Goal: Task Accomplishment & Management: Manage account settings

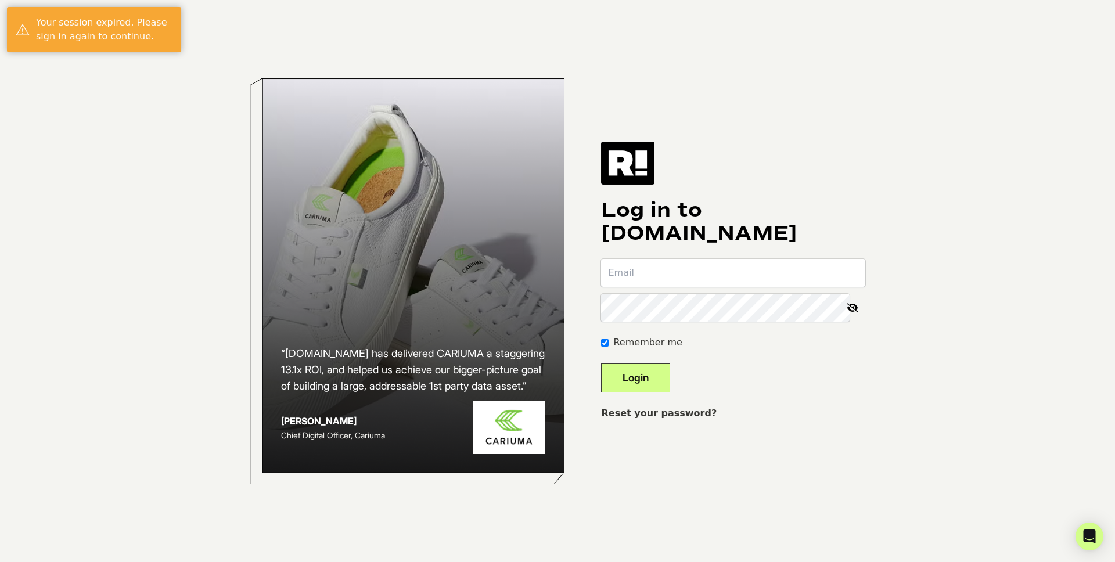
click at [696, 285] on input "email" at bounding box center [733, 273] width 264 height 28
type input "[PERSON_NAME][EMAIL_ADDRESS][PERSON_NAME][DOMAIN_NAME]"
click at [601, 364] on button "Login" at bounding box center [635, 378] width 69 height 29
click at [674, 269] on input "email" at bounding box center [733, 273] width 264 height 28
type input "[PERSON_NAME][EMAIL_ADDRESS][PERSON_NAME][DOMAIN_NAME]"
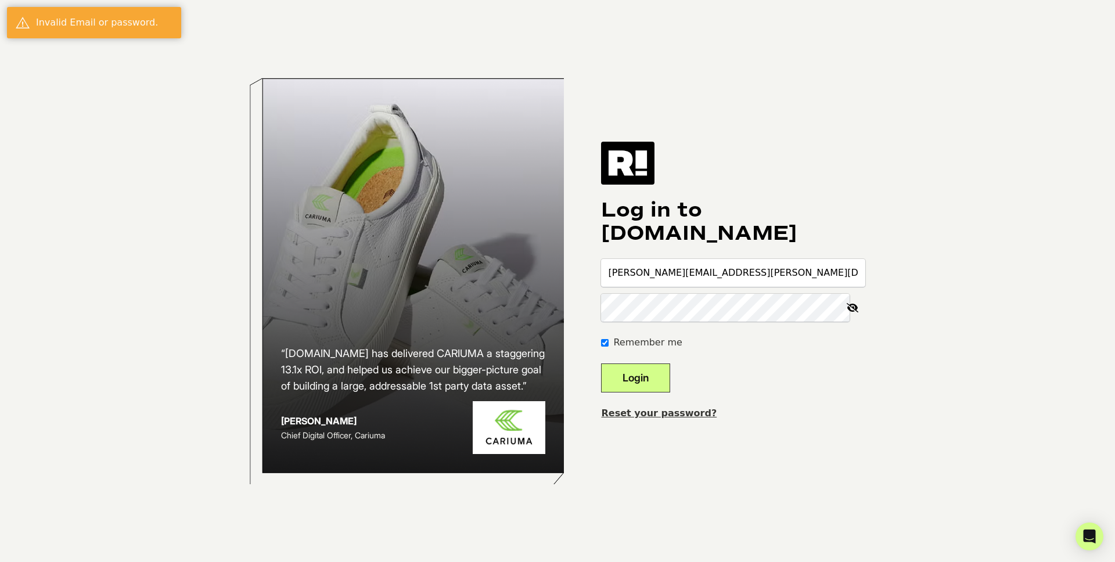
click at [601, 364] on button "Login" at bounding box center [635, 378] width 69 height 29
click at [703, 270] on input "email" at bounding box center [733, 273] width 264 height 28
type input "[PERSON_NAME][EMAIL_ADDRESS][PERSON_NAME][DOMAIN_NAME]"
click at [601, 364] on button "Login" at bounding box center [635, 378] width 69 height 29
